Goal: Find contact information: Find contact information

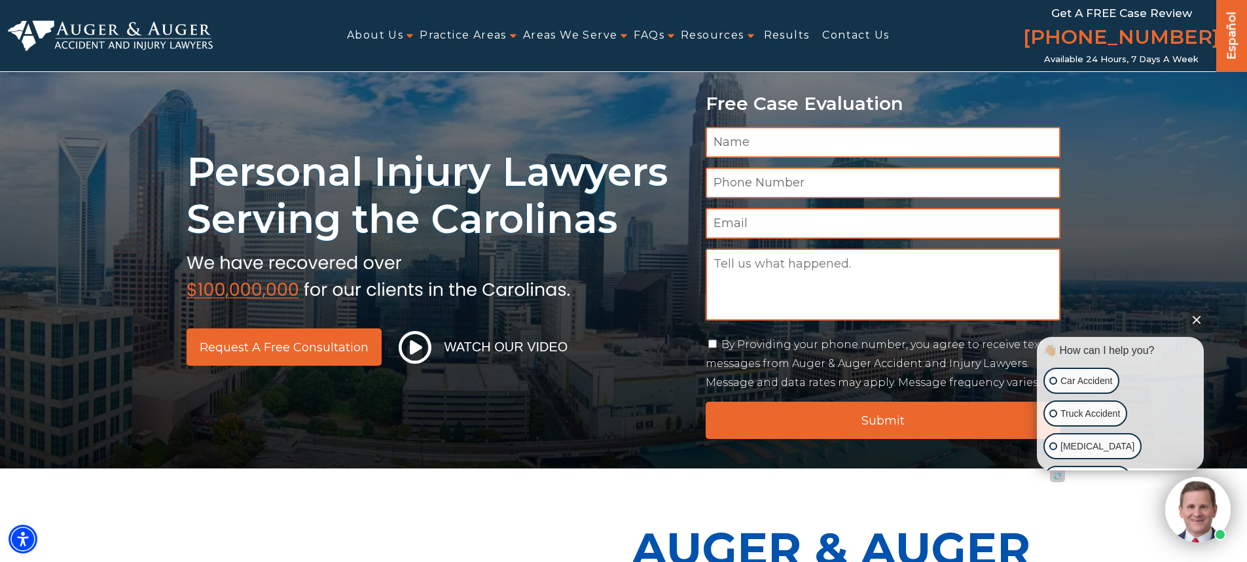
click at [410, 35] on ul "About Us Attorneys Herbert Auger Arlene Auger Hunter Gillespie Madison McLawhor…" at bounding box center [619, 35] width 813 height 29
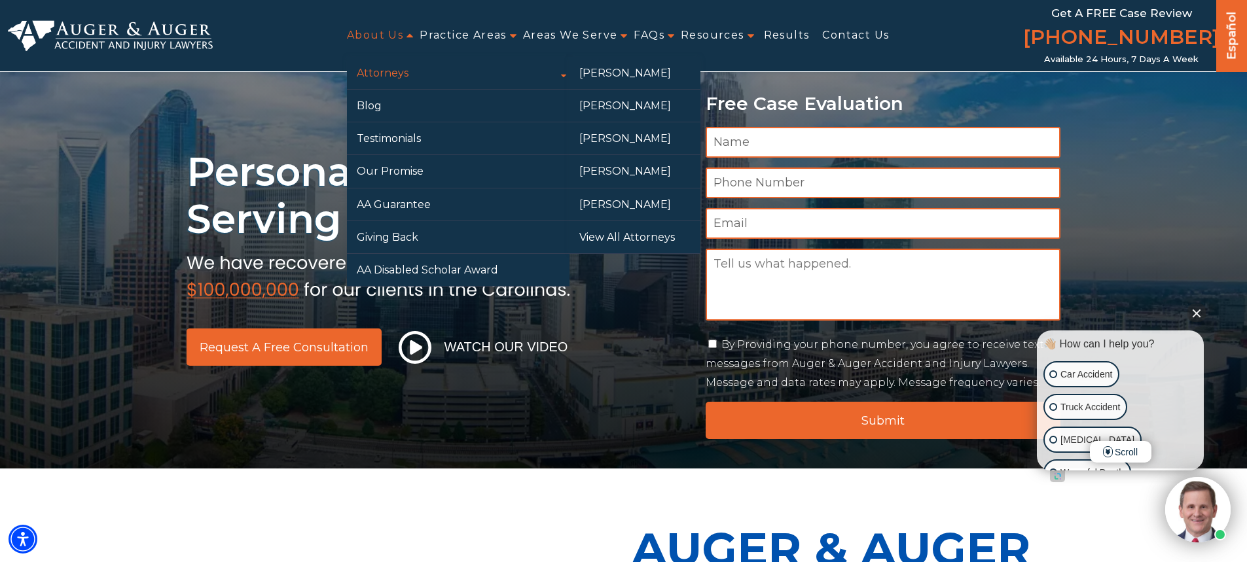
click at [392, 70] on link "Attorneys" at bounding box center [458, 73] width 223 height 32
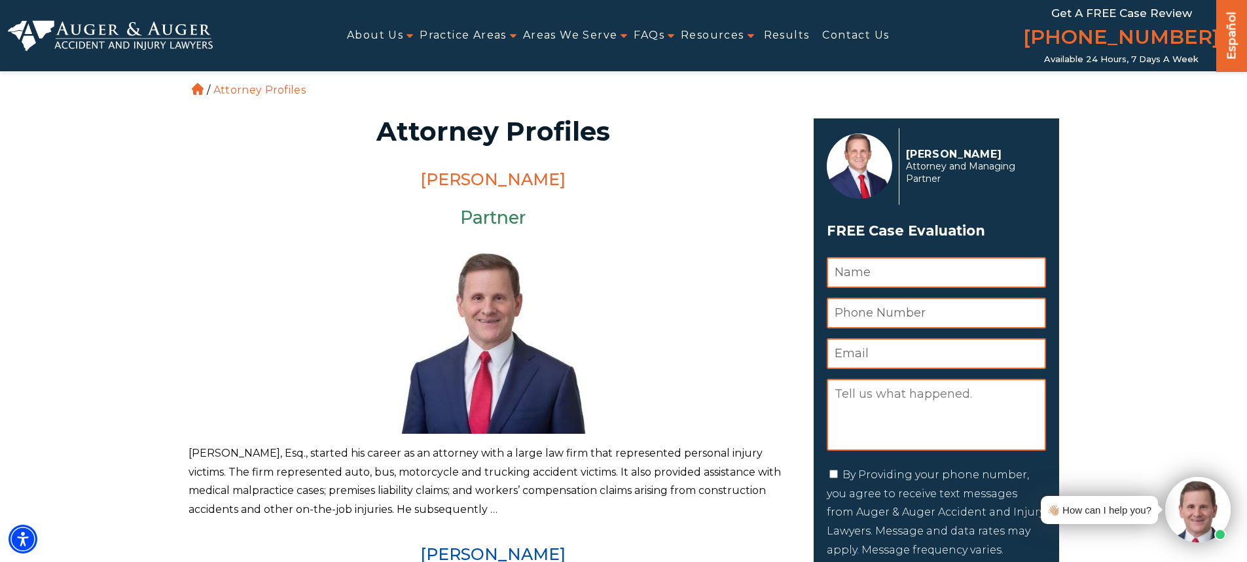
click at [498, 179] on link "[PERSON_NAME]" at bounding box center [492, 180] width 145 height 20
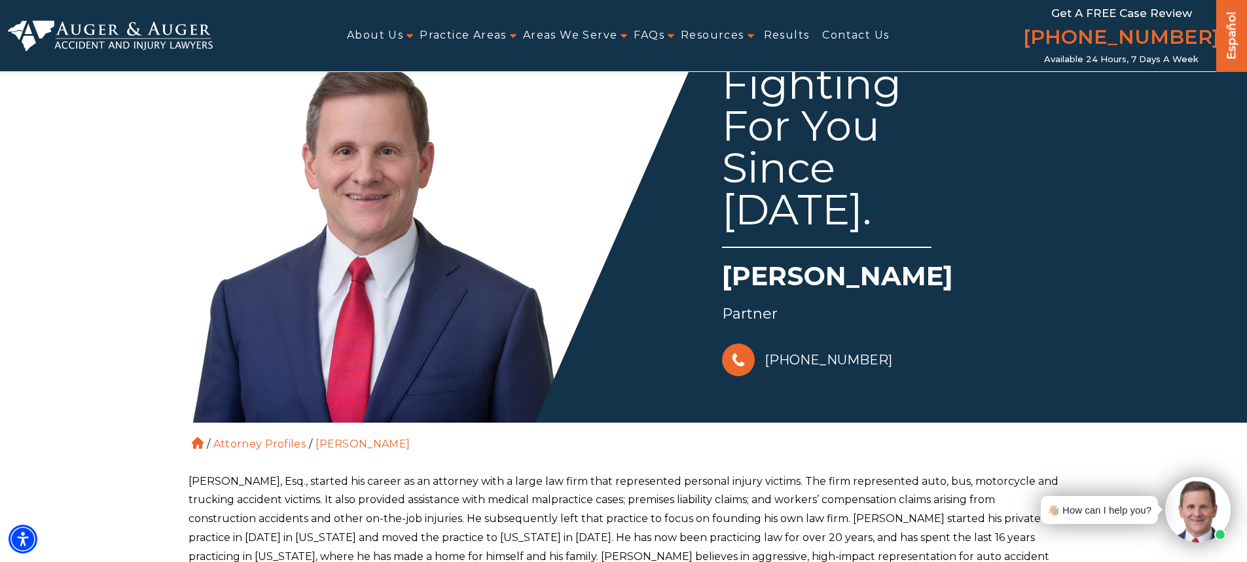
scroll to position [65, 0]
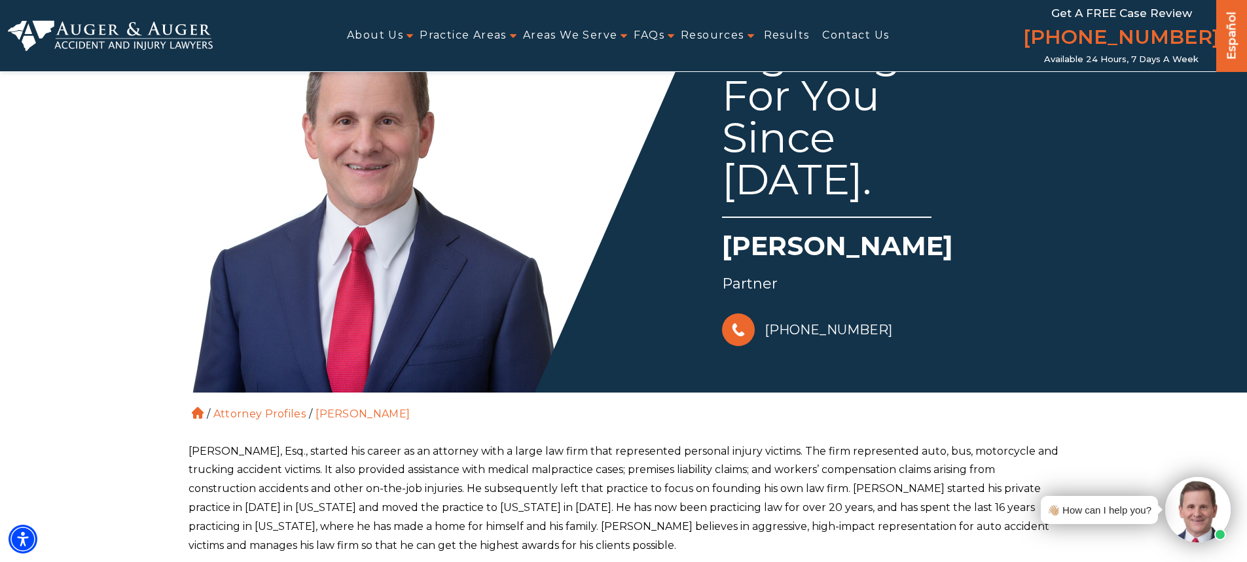
drag, startPoint x: 717, startPoint y: 249, endPoint x: 975, endPoint y: 247, distance: 258.5
click at [975, 247] on div "Fighting For You Since 1988. Herbert W. Auger Partner 828-222-7649" at bounding box center [842, 174] width 437 height 349
copy h1 "[PERSON_NAME]"
click at [863, 39] on link "Contact Us" at bounding box center [855, 35] width 67 height 29
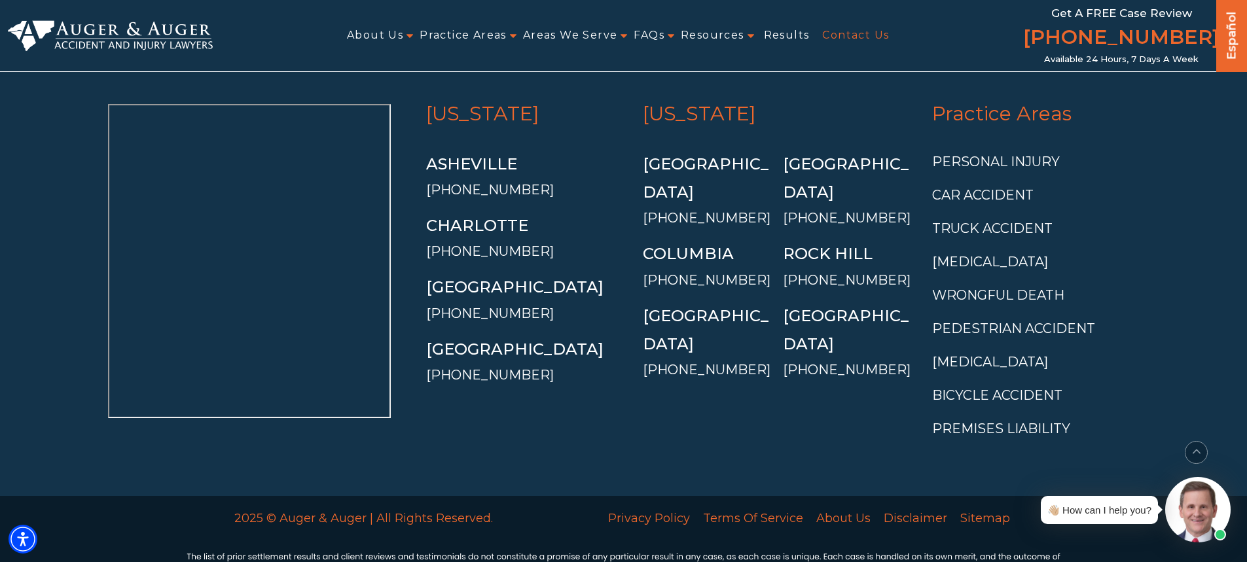
scroll to position [2825, 0]
